Goal: Task Accomplishment & Management: Use online tool/utility

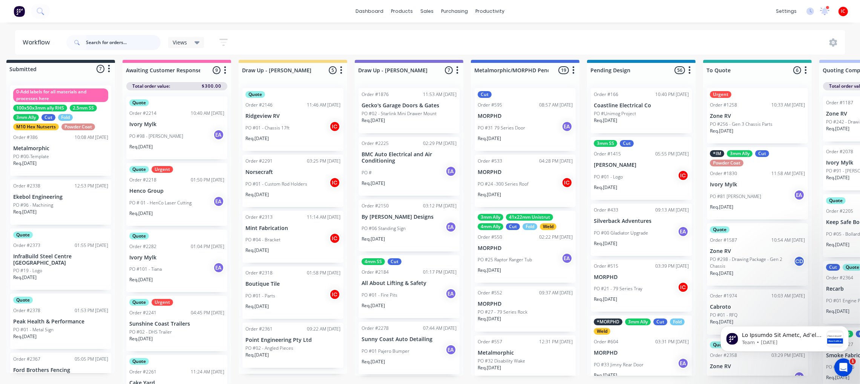
click at [118, 42] on input "text" at bounding box center [123, 42] width 75 height 15
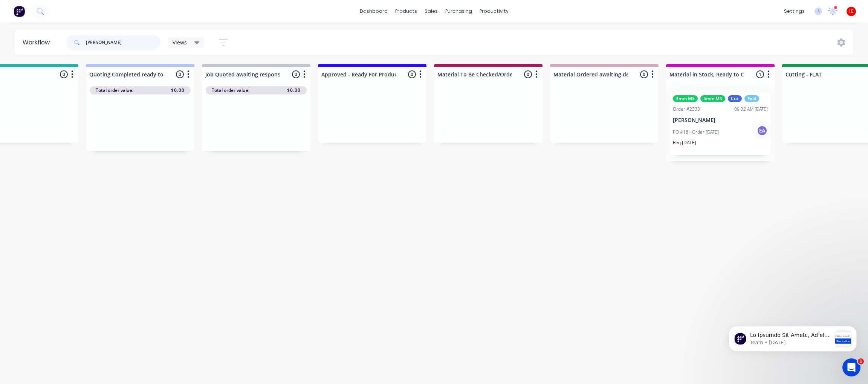
scroll to position [0, 738]
drag, startPoint x: 124, startPoint y: 44, endPoint x: 28, endPoint y: 47, distance: 95.8
click at [46, 50] on header "Workflow [PERSON_NAME] Views Save new view None (Default) edit [PERSON_NAME] ed…" at bounding box center [434, 42] width 838 height 24
type input "[PERSON_NAME]"
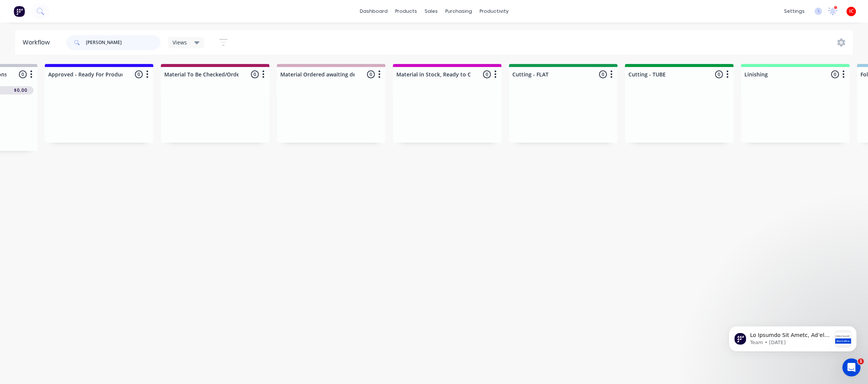
scroll to position [0, 1021]
drag, startPoint x: 107, startPoint y: 45, endPoint x: 51, endPoint y: 37, distance: 57.1
click at [51, 37] on header "Workflow [PERSON_NAME] Views Save new view None (Default) edit [PERSON_NAME] ed…" at bounding box center [434, 42] width 838 height 24
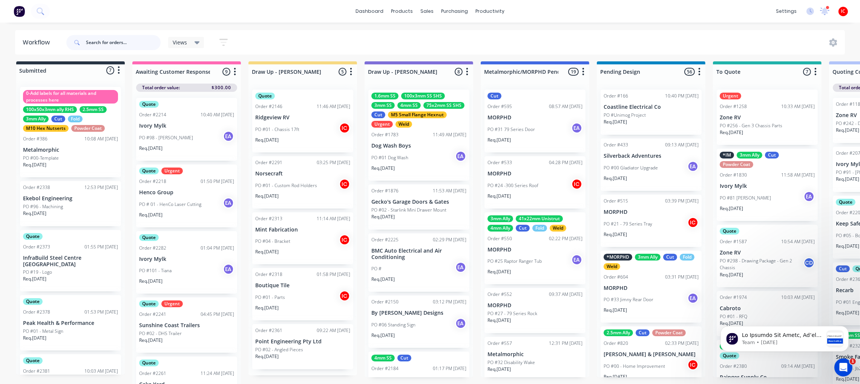
scroll to position [0, 0]
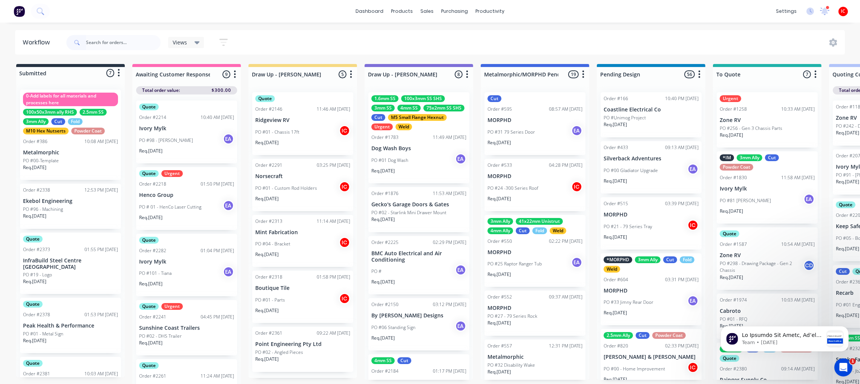
click at [309, 304] on div "PO #01 - Parts IC" at bounding box center [302, 300] width 95 height 14
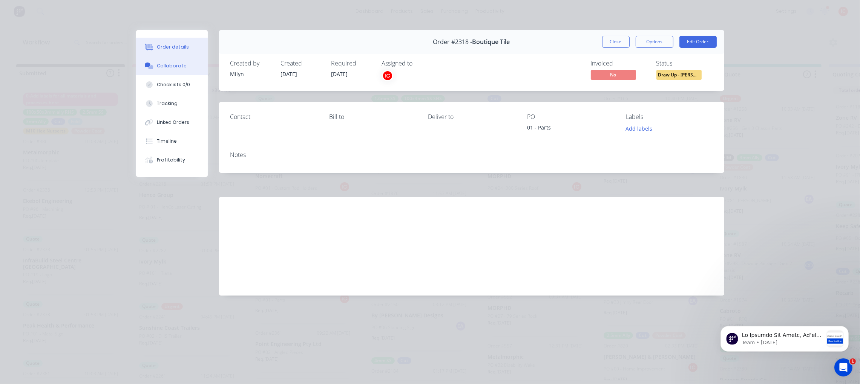
click at [181, 63] on div "Collaborate" at bounding box center [172, 66] width 30 height 7
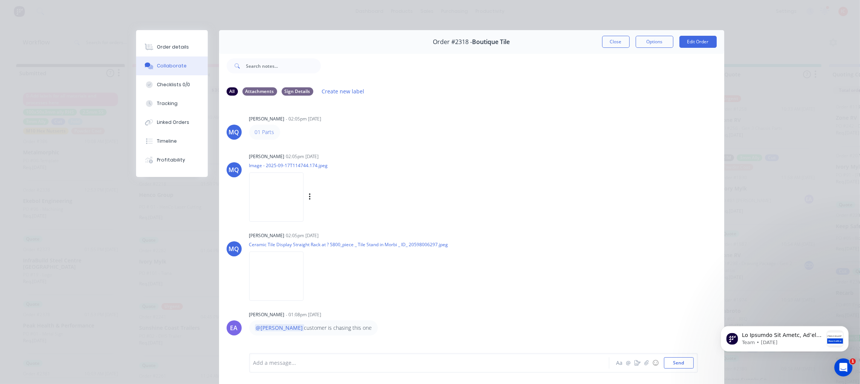
click at [275, 196] on img at bounding box center [276, 197] width 54 height 49
click at [611, 42] on button "Close" at bounding box center [616, 42] width 28 height 12
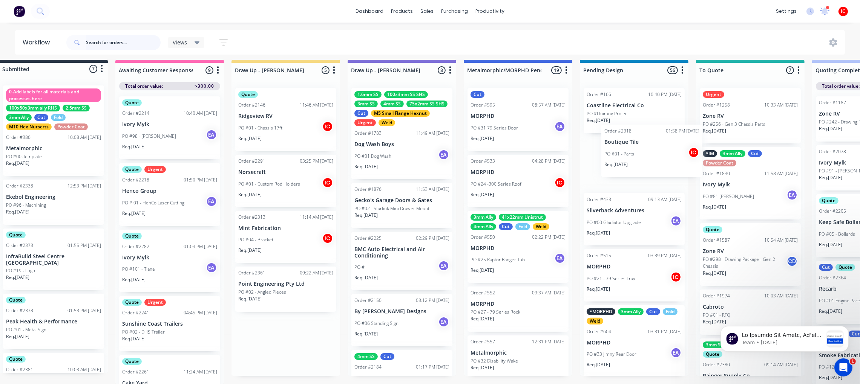
scroll to position [12, 18]
drag, startPoint x: 291, startPoint y: 284, endPoint x: 611, endPoint y: 155, distance: 345.5
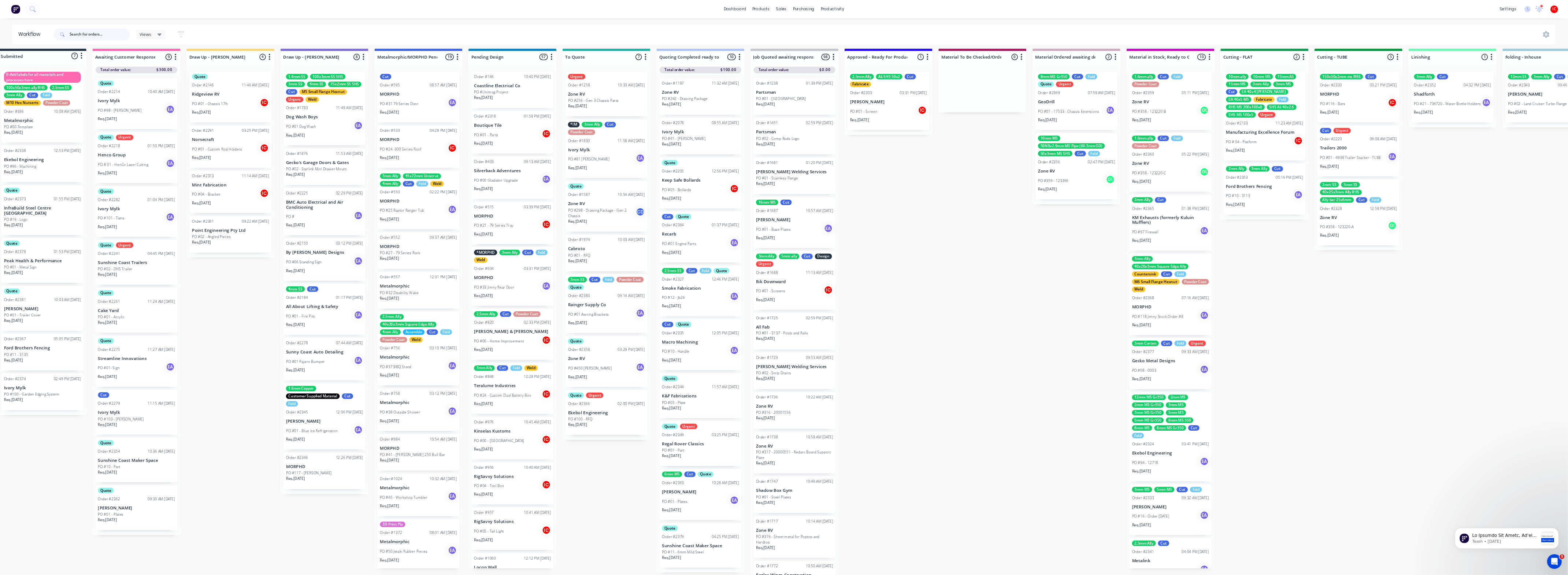
scroll to position [11, 17]
